Goal: Find specific page/section: Find specific page/section

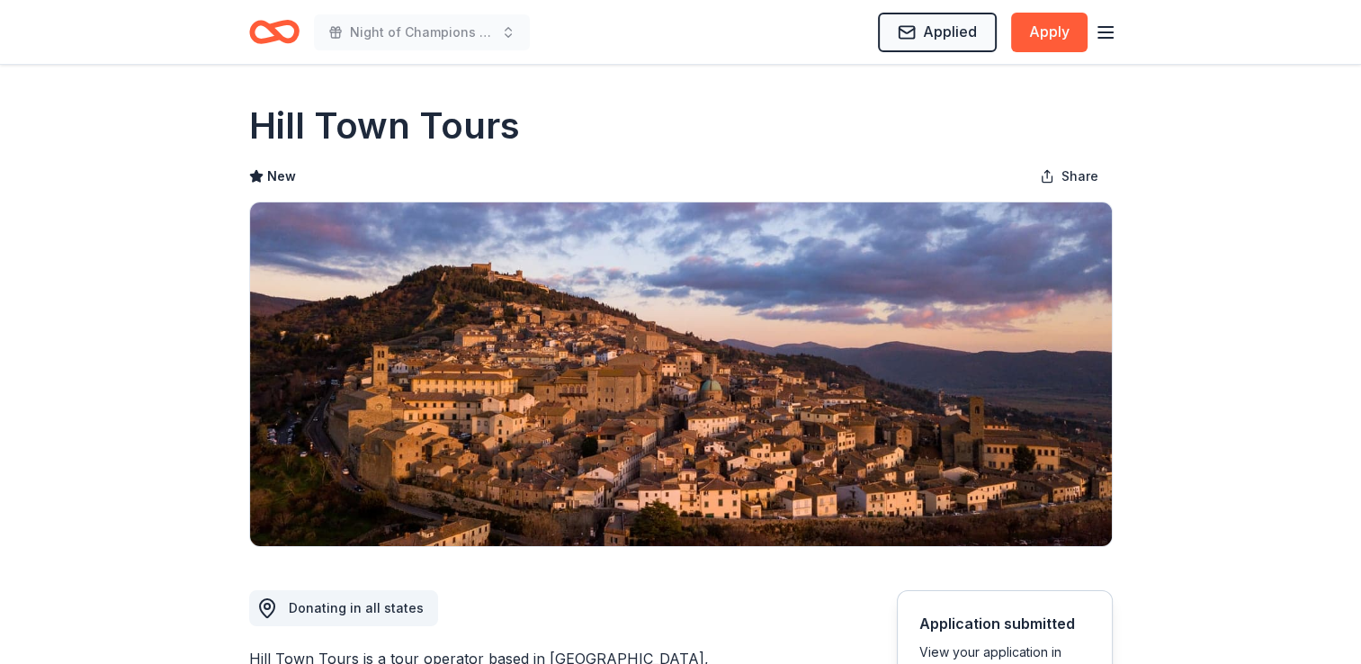
click at [256, 31] on icon "Home" at bounding box center [274, 32] width 50 height 42
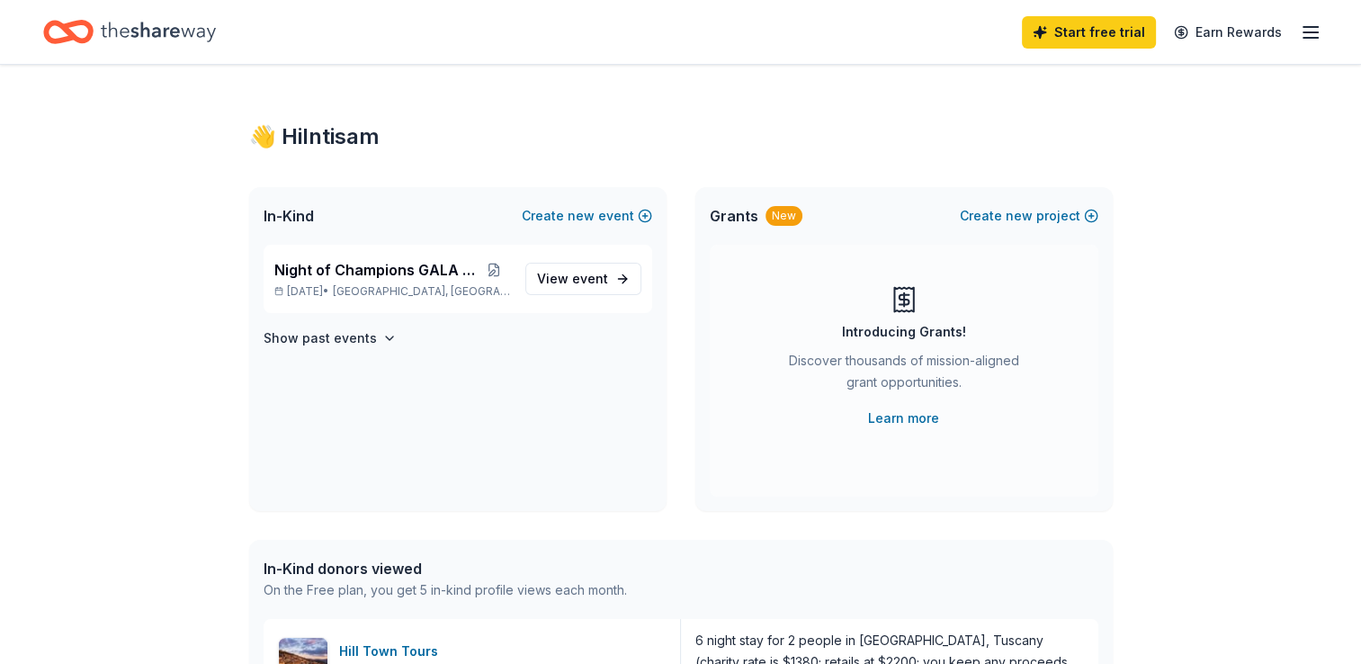
click at [1308, 27] on line "button" at bounding box center [1310, 27] width 14 height 0
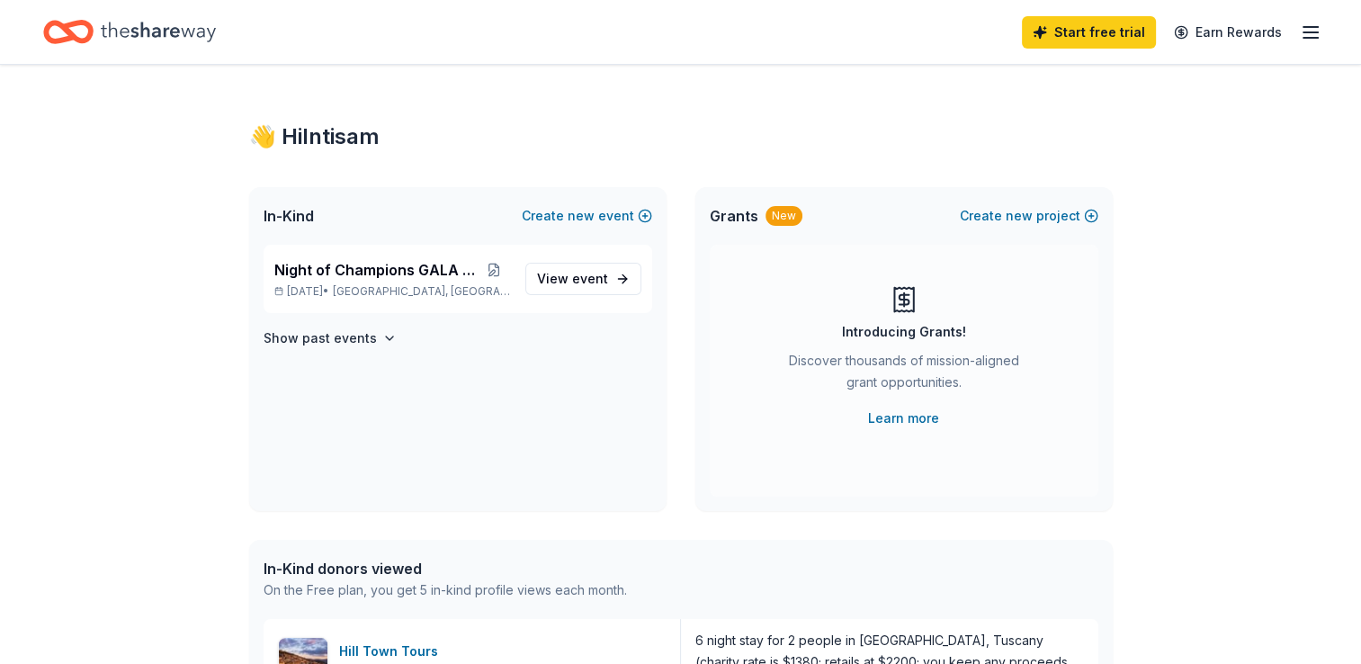
click at [151, 28] on icon "Home" at bounding box center [158, 31] width 115 height 37
click at [583, 264] on link "View event" at bounding box center [583, 279] width 116 height 32
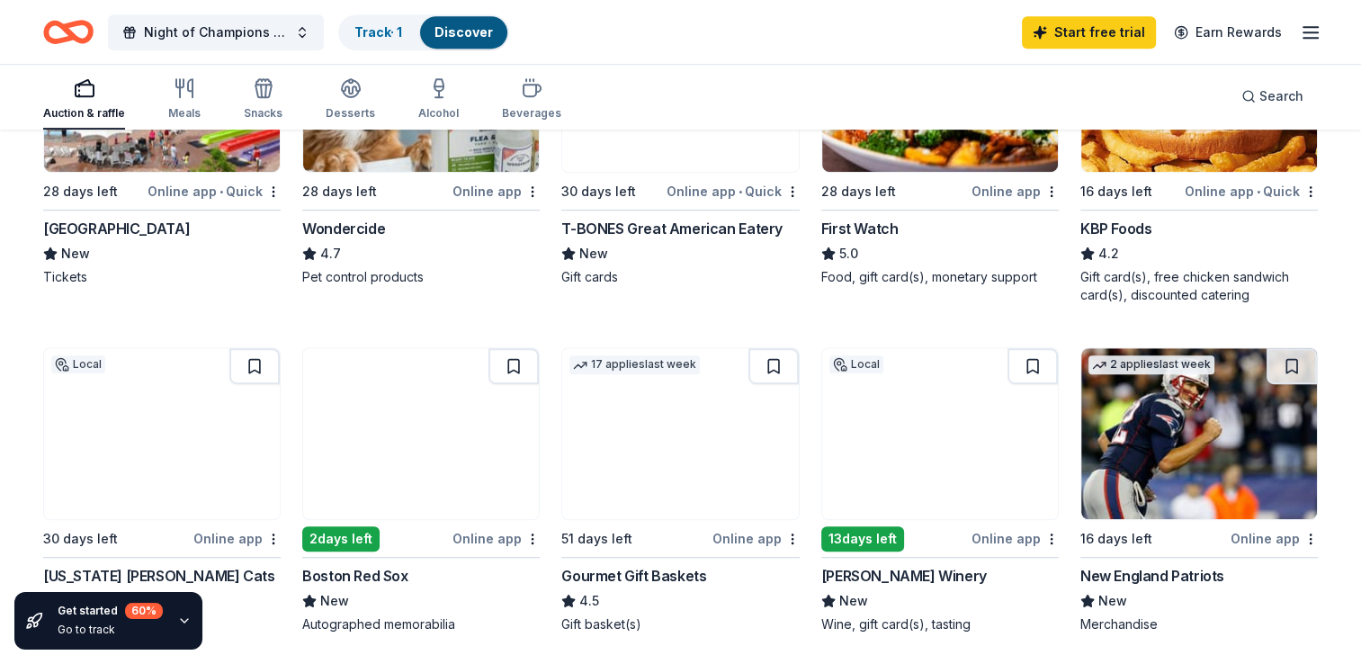
scroll to position [1104, 0]
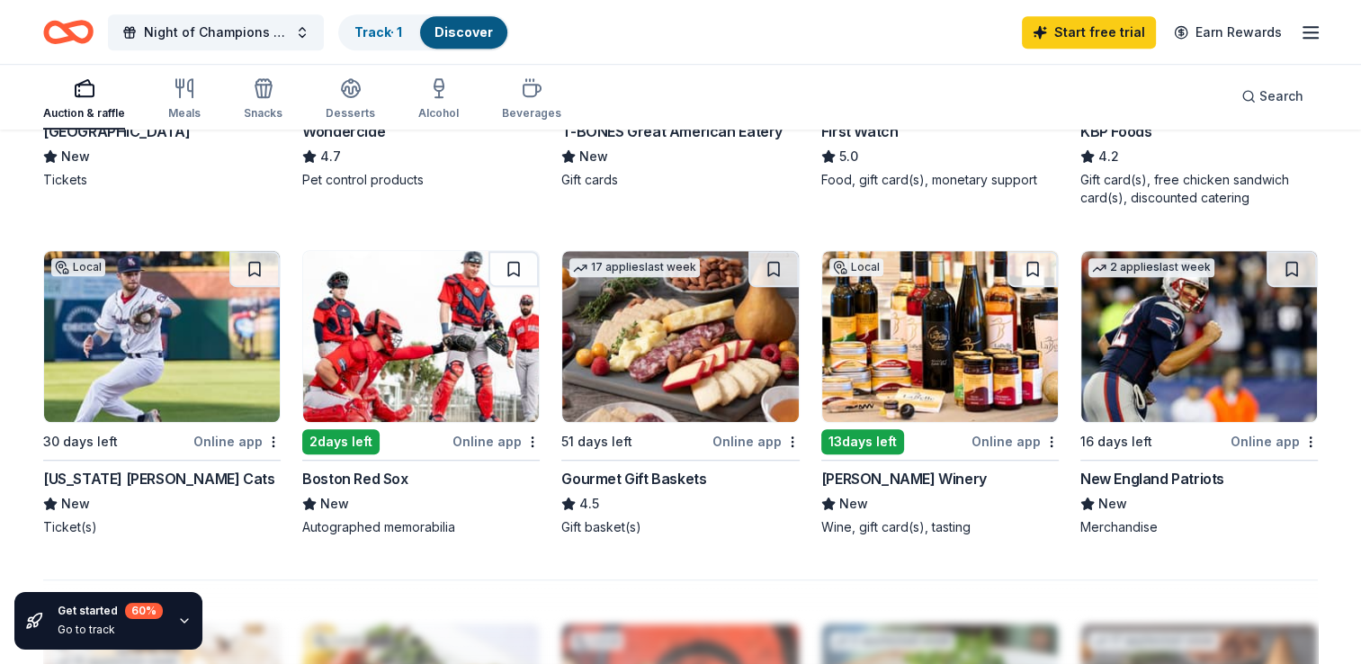
click at [658, 341] on img at bounding box center [680, 336] width 236 height 171
